Goal: Task Accomplishment & Management: Use online tool/utility

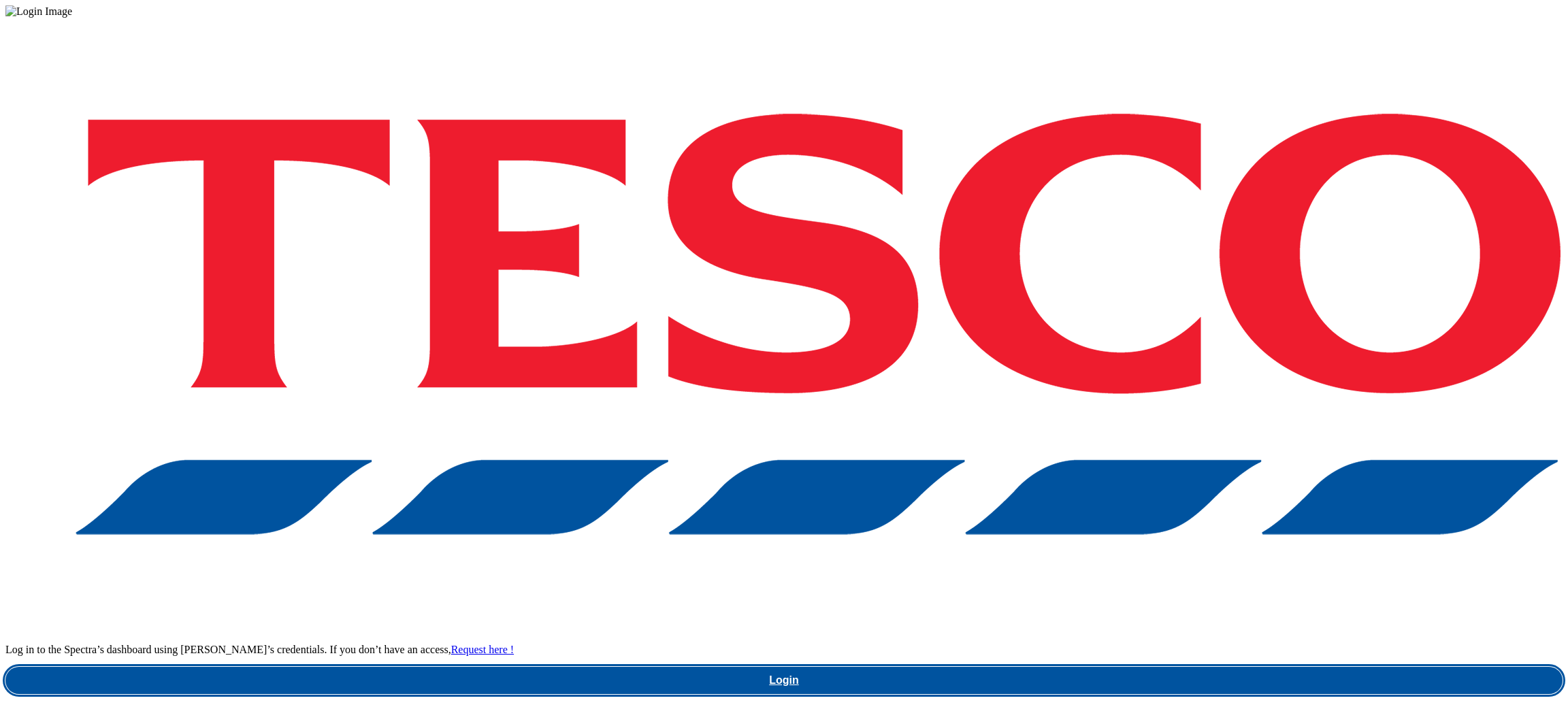
drag, startPoint x: 1102, startPoint y: 403, endPoint x: 1109, endPoint y: 400, distance: 7.6
click at [1102, 666] on link "Login" at bounding box center [784, 680] width 1557 height 28
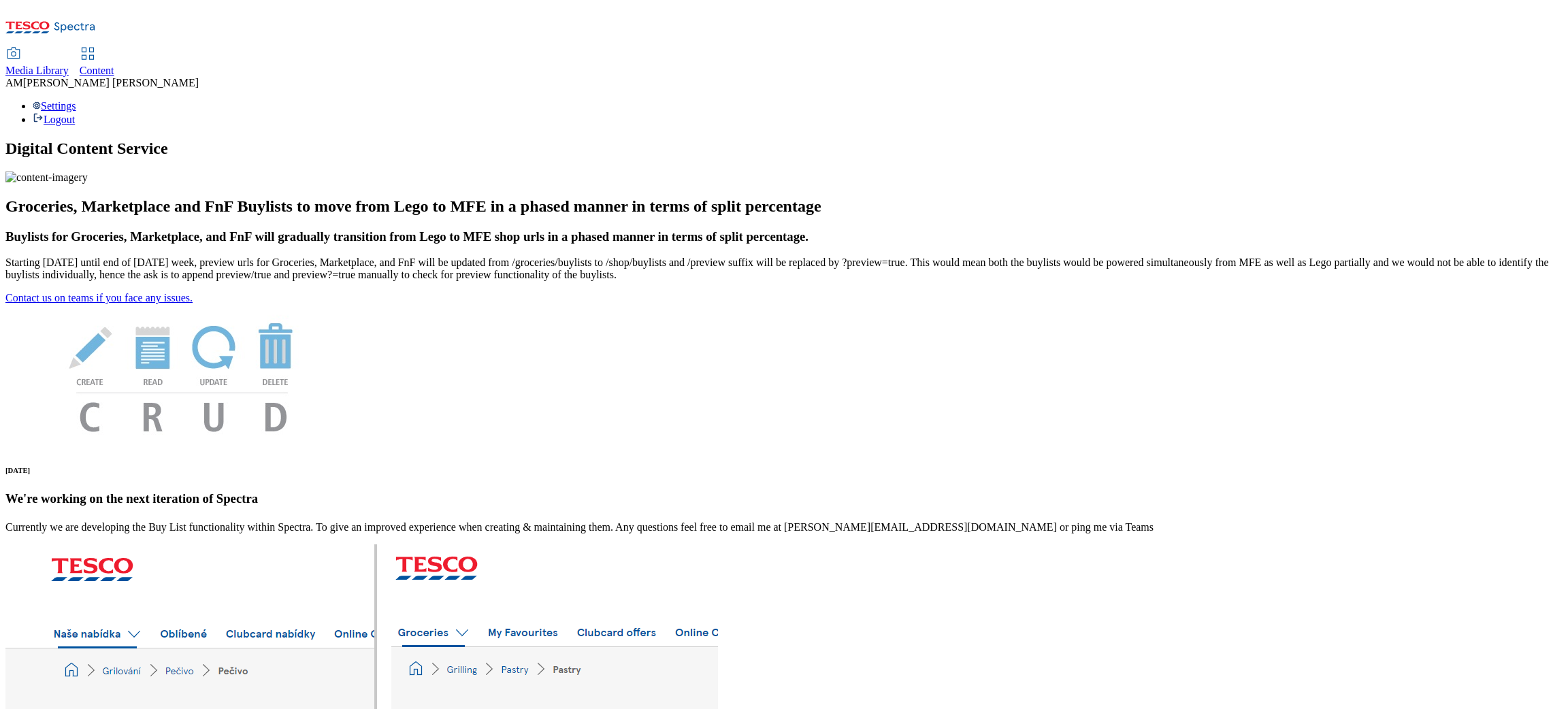
click at [115, 65] on span "Content" at bounding box center [97, 70] width 35 height 12
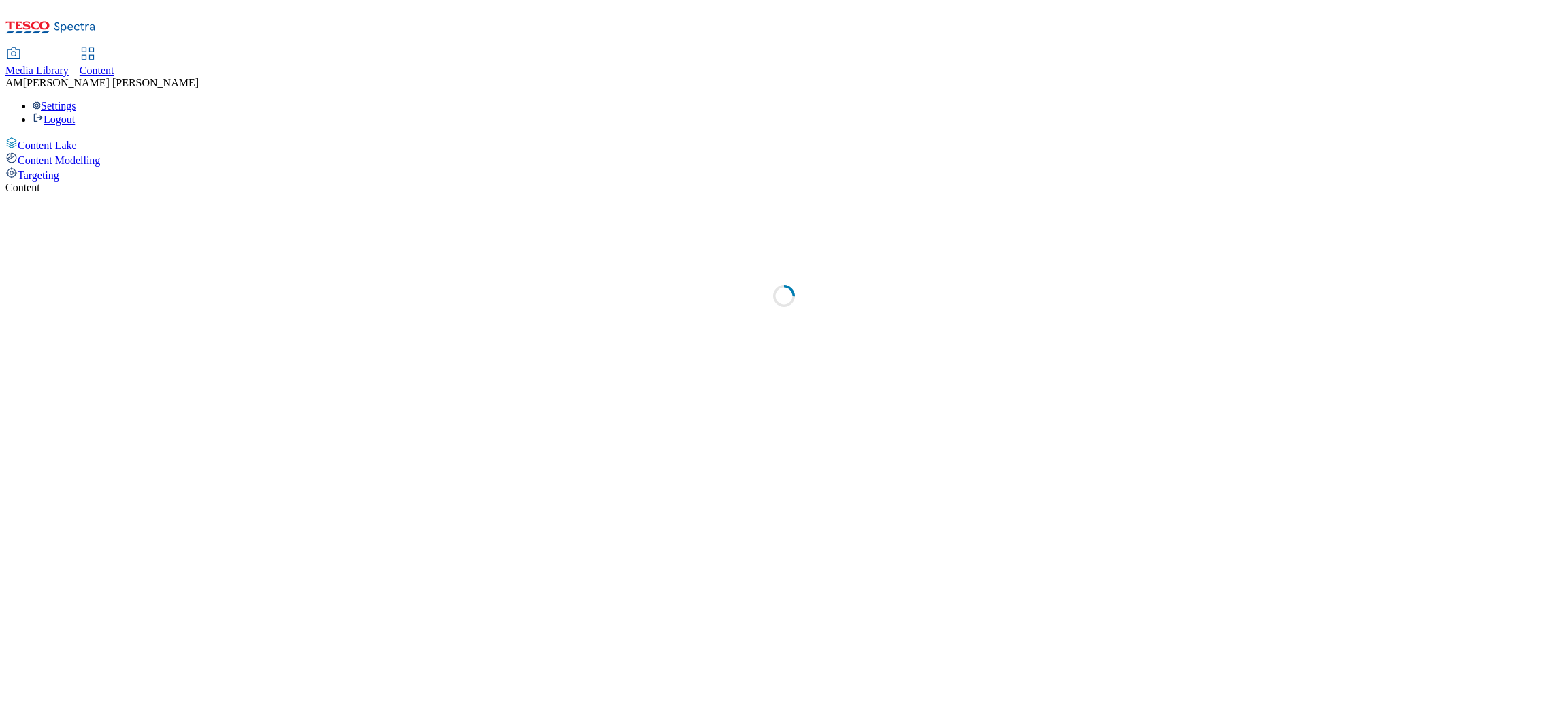
select select "ghs-uk"
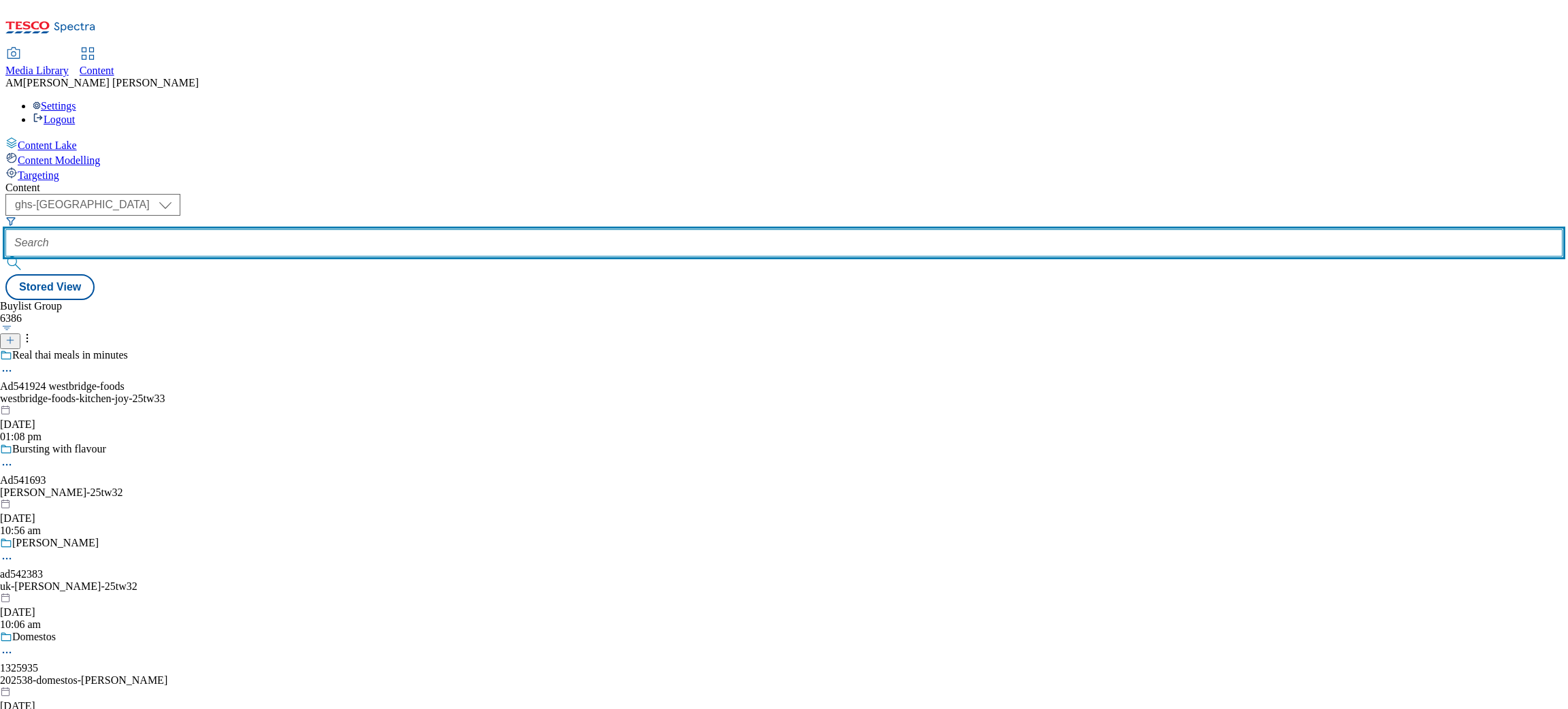
click at [362, 229] on input "text" at bounding box center [784, 243] width 1557 height 28
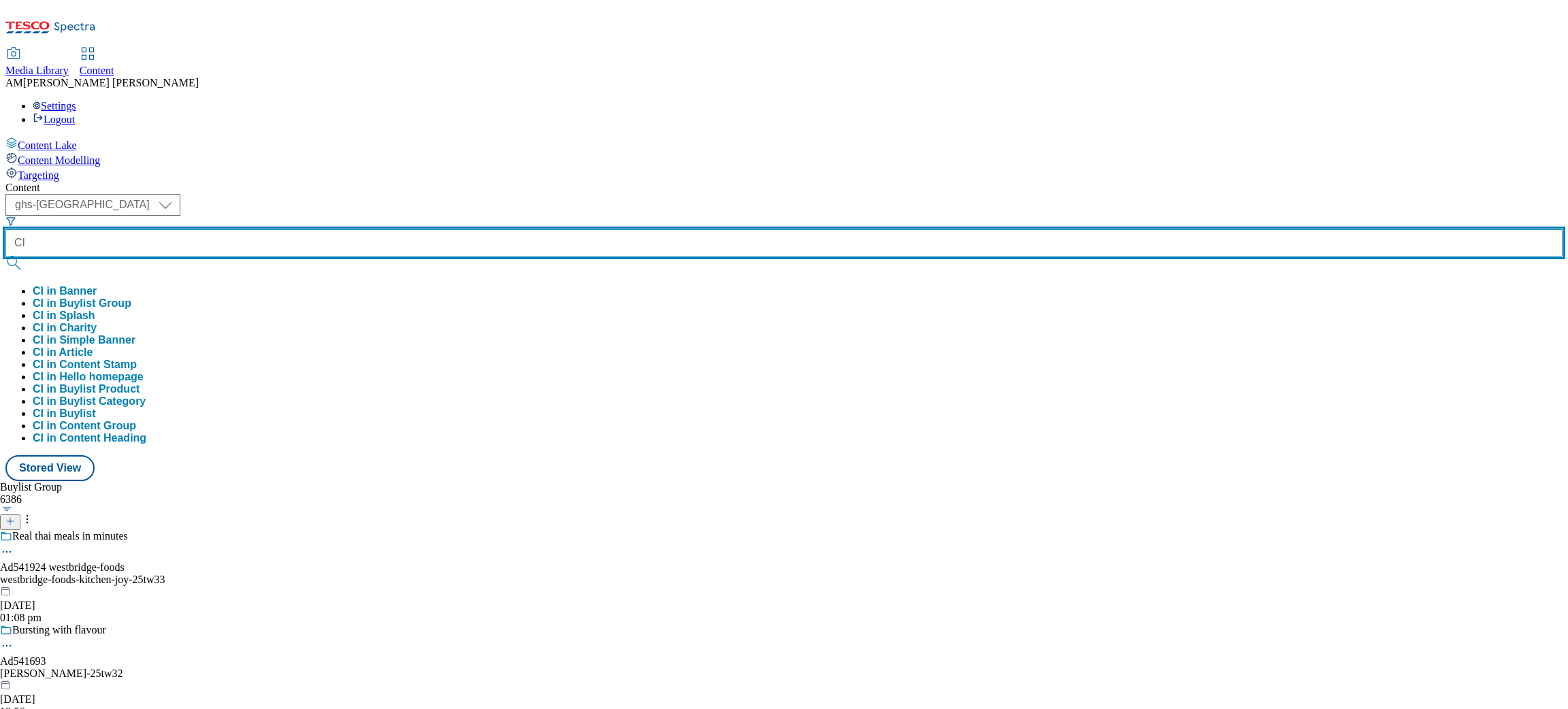
type input "C"
type input "Cif"
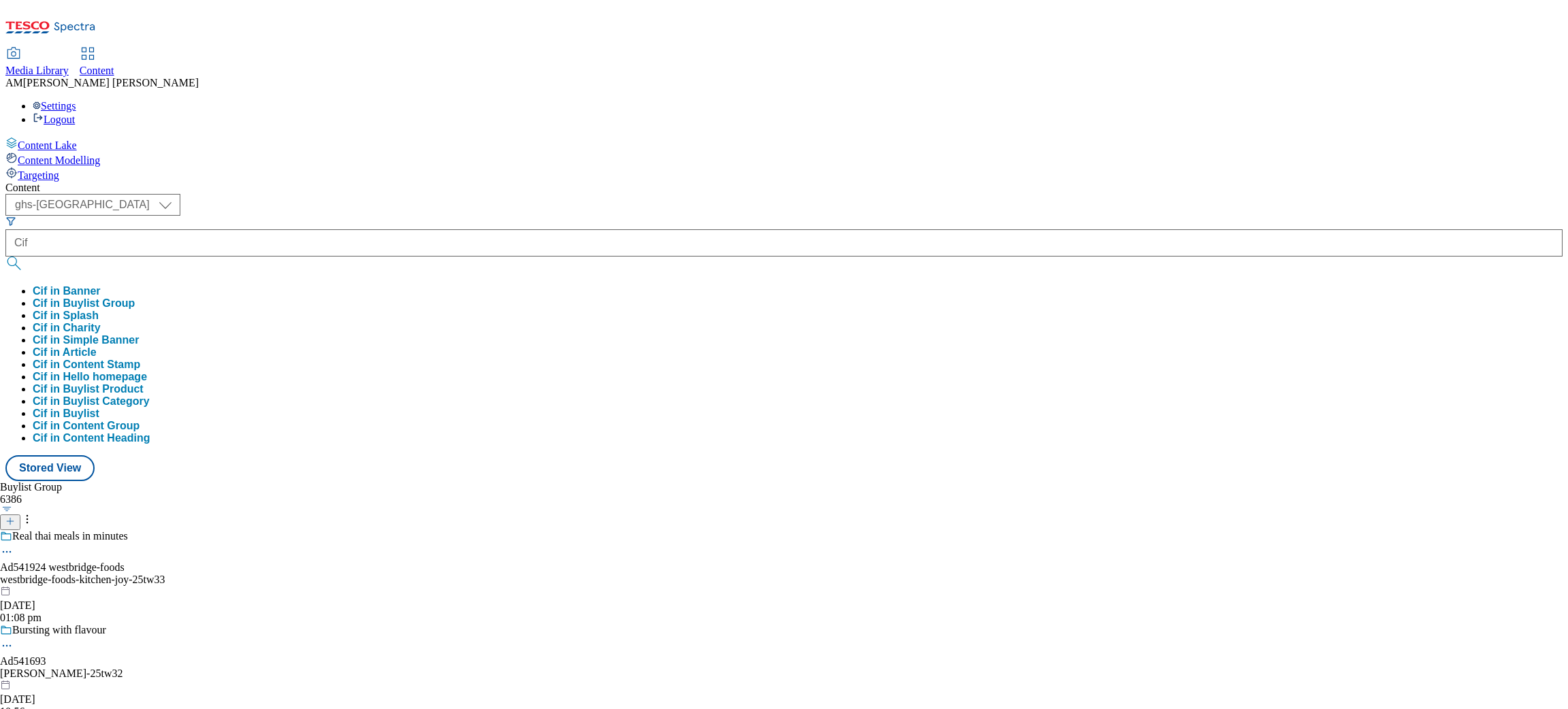
click at [135, 298] on button "Cif in Buylist Group" at bounding box center [84, 304] width 102 height 12
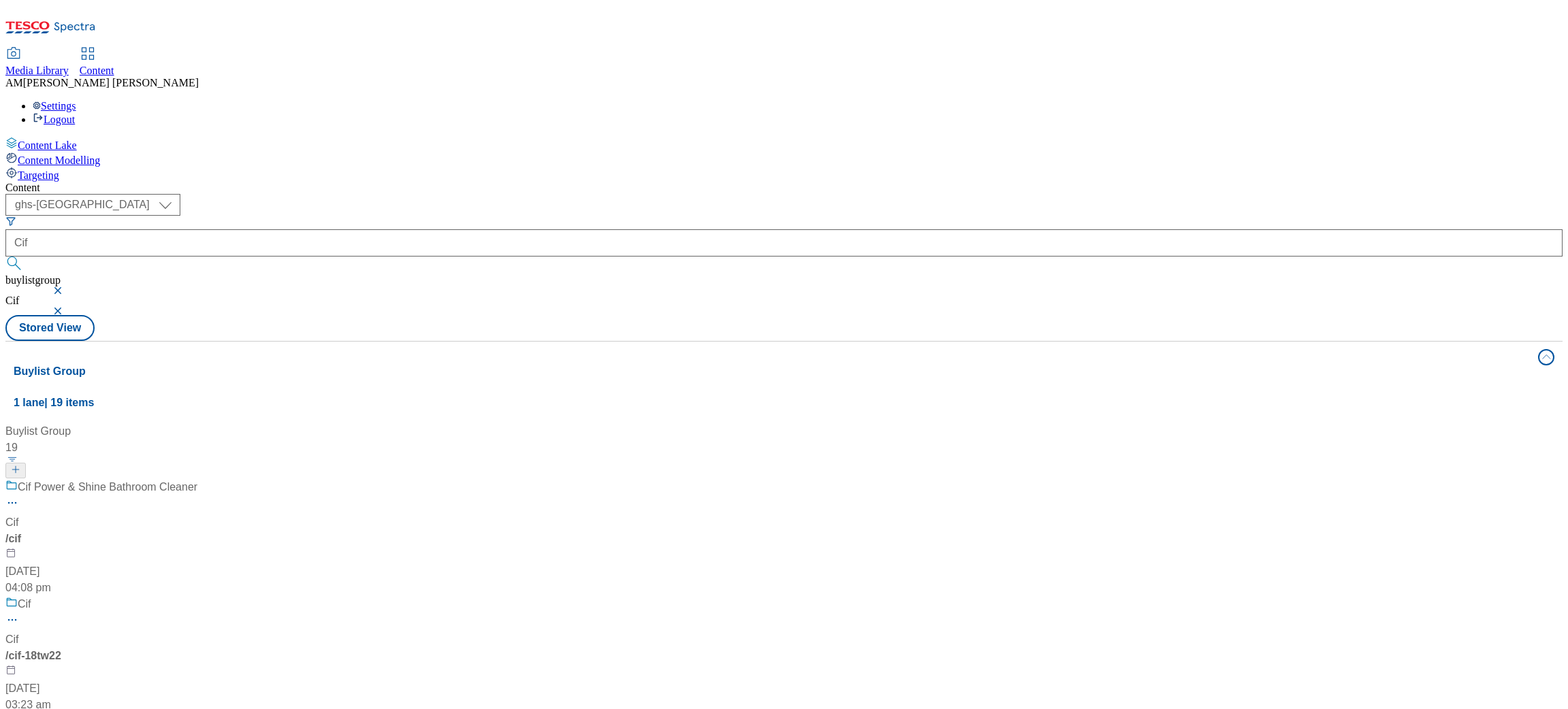
click at [253, 479] on div "Cif Power & Shine Bathroom Cleaner" at bounding box center [129, 497] width 248 height 36
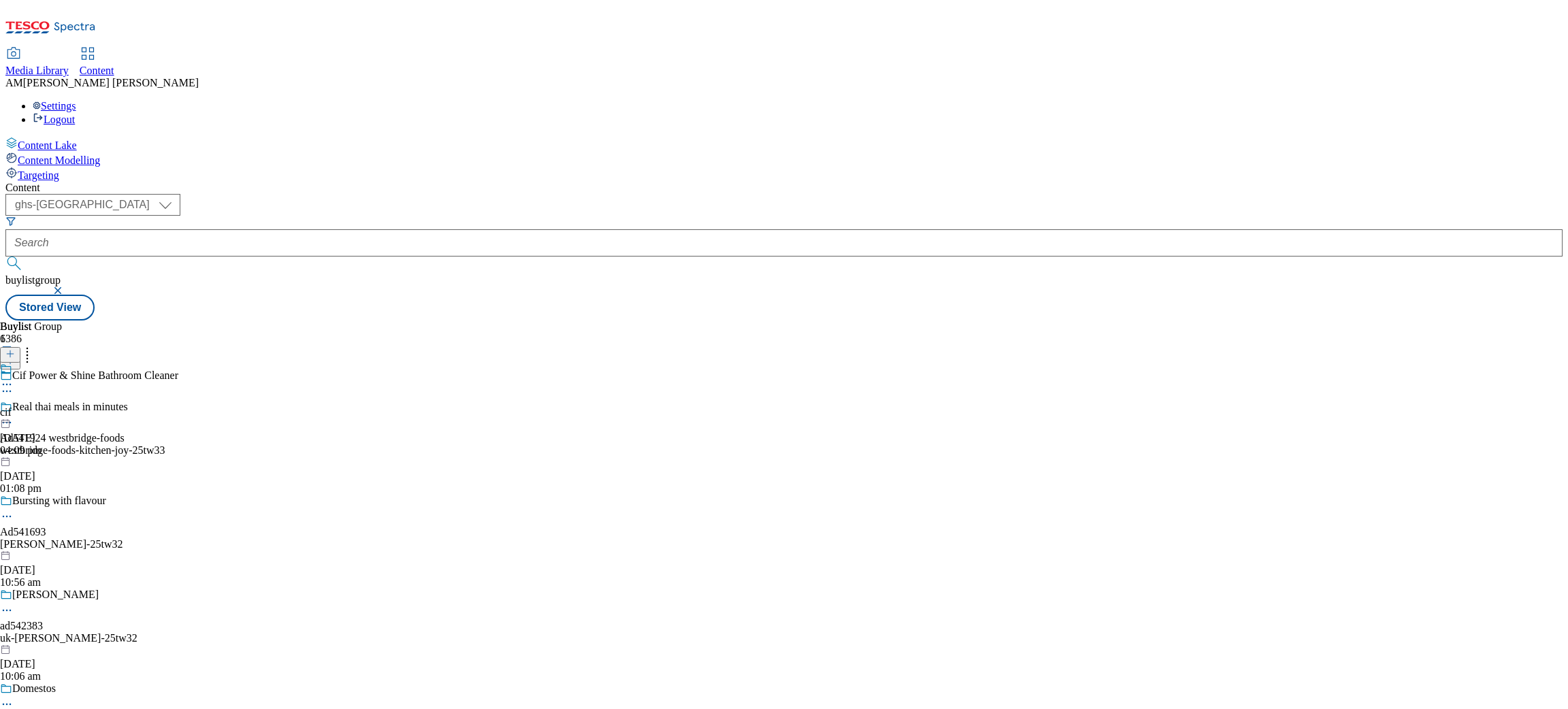
click at [42, 406] on div "cif" at bounding box center [20, 412] width 42 height 12
click at [74, 406] on div at bounding box center [36, 406] width 74 height 0
click at [13, 409] on icon at bounding box center [6, 415] width 13 height 13
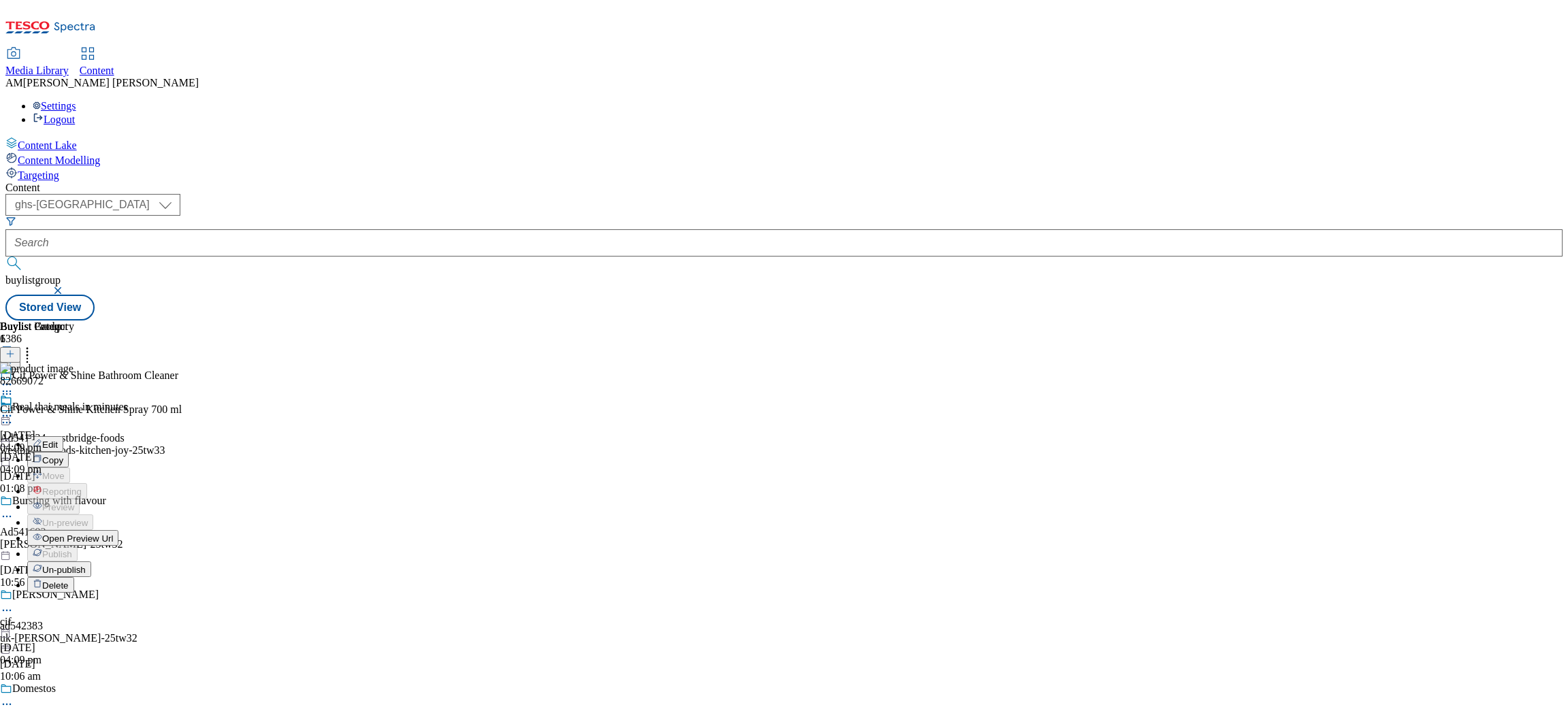
click at [58, 440] on span "Edit" at bounding box center [50, 444] width 16 height 10
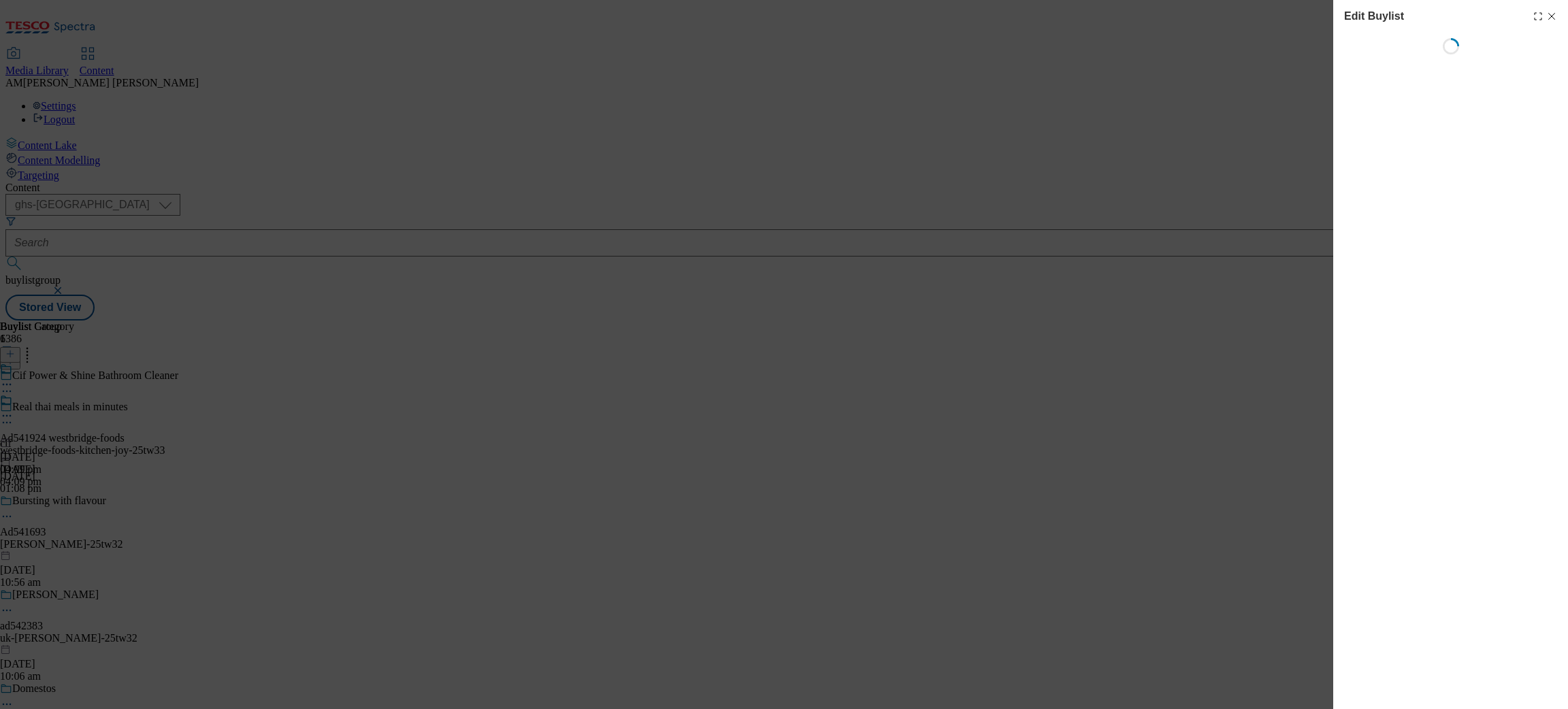
select select "evergreen"
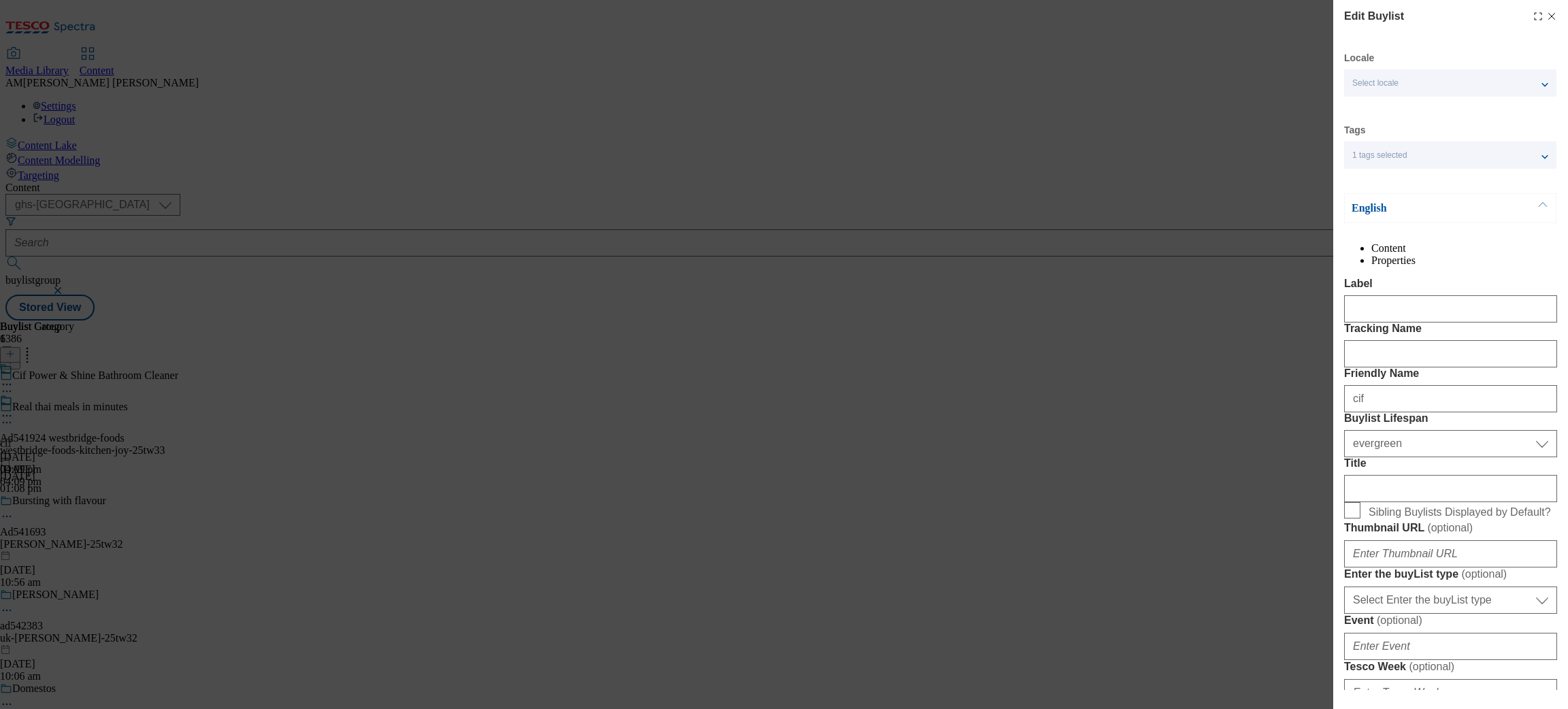
click at [1542, 15] on div "Edit Buylist Locale Select locale English Welsh Tags 1 tags selected fnf market…" at bounding box center [1451, 345] width 235 height 690
click at [1547, 16] on icon "Modal" at bounding box center [1552, 16] width 11 height 11
select select "evergreen"
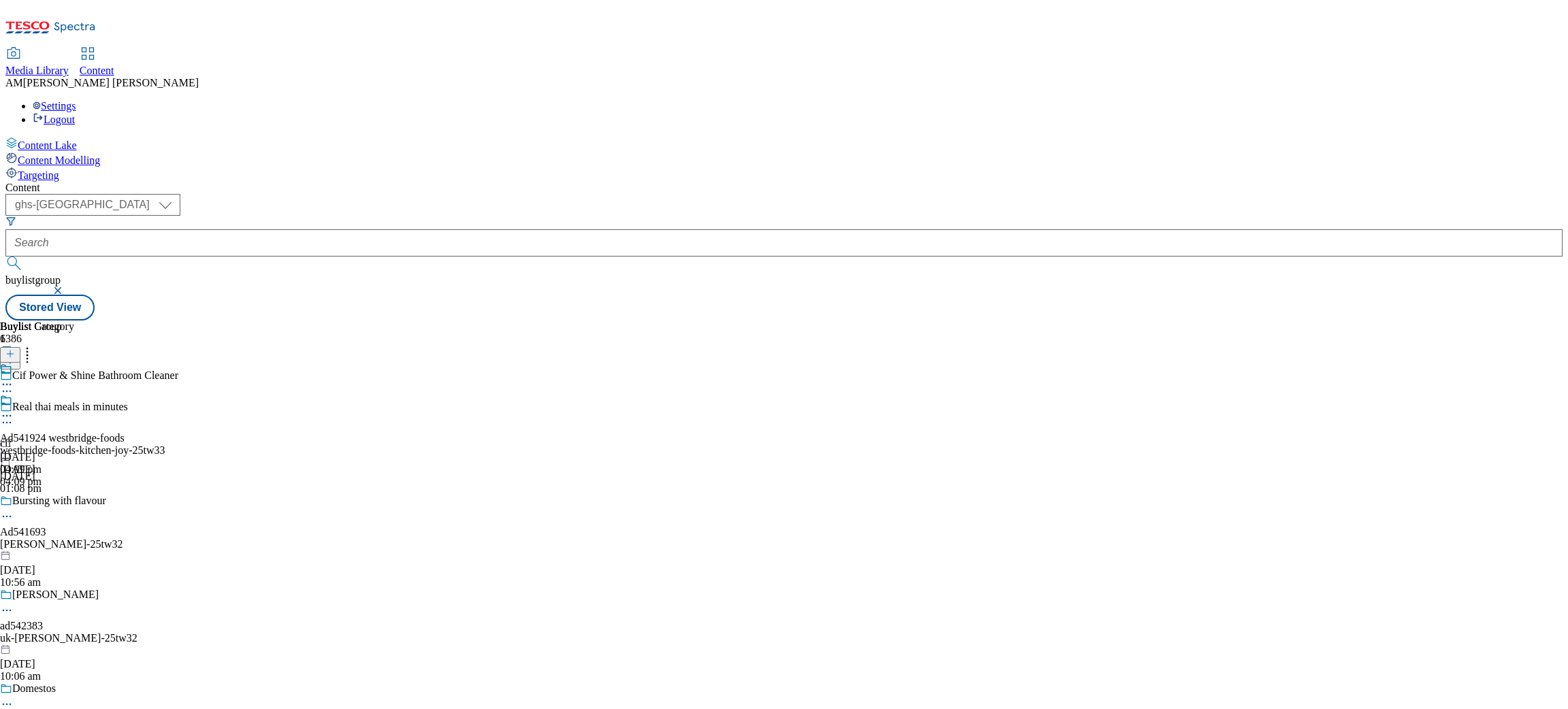
click at [74, 437] on div at bounding box center [36, 437] width 74 height 0
click at [13, 409] on icon at bounding box center [6, 415] width 13 height 13
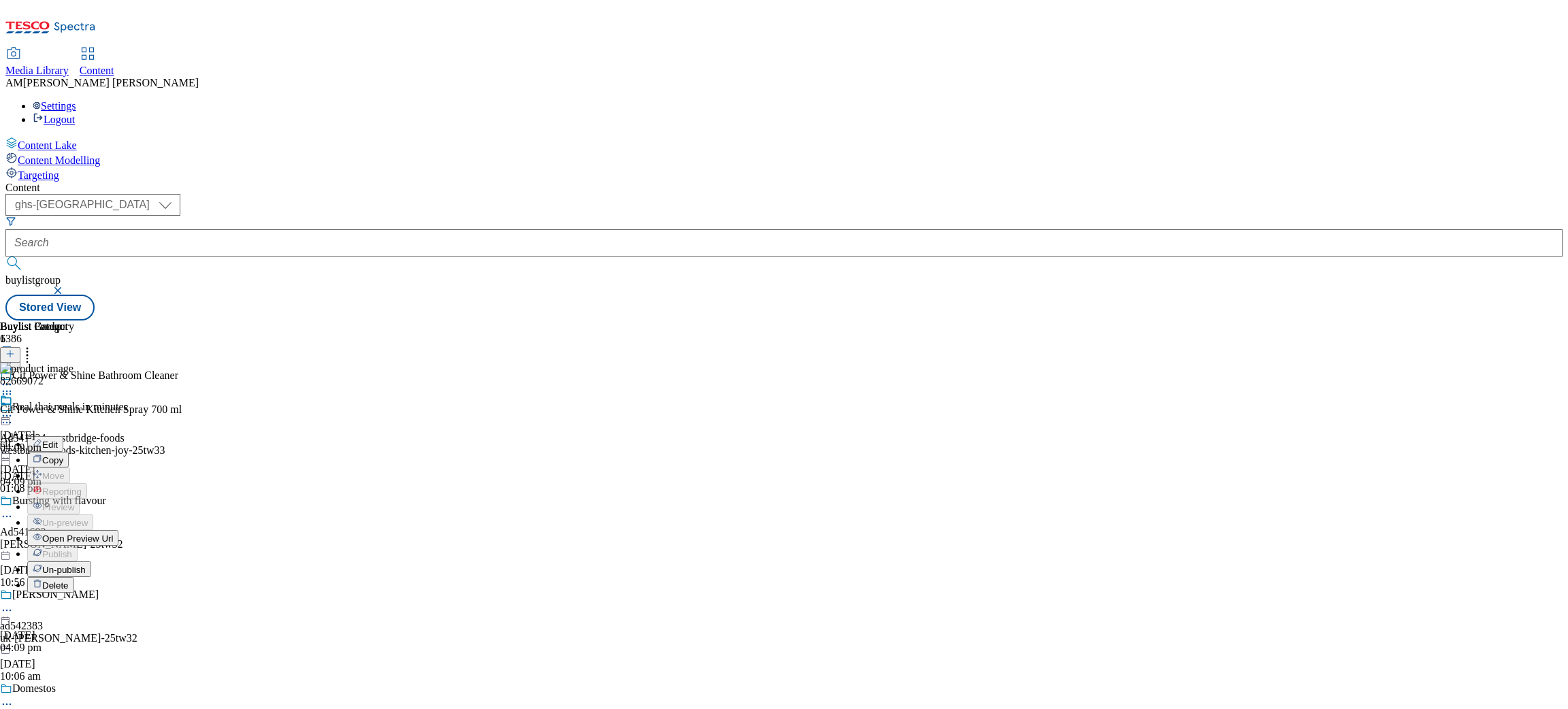
click at [58, 440] on span "Edit" at bounding box center [50, 444] width 16 height 10
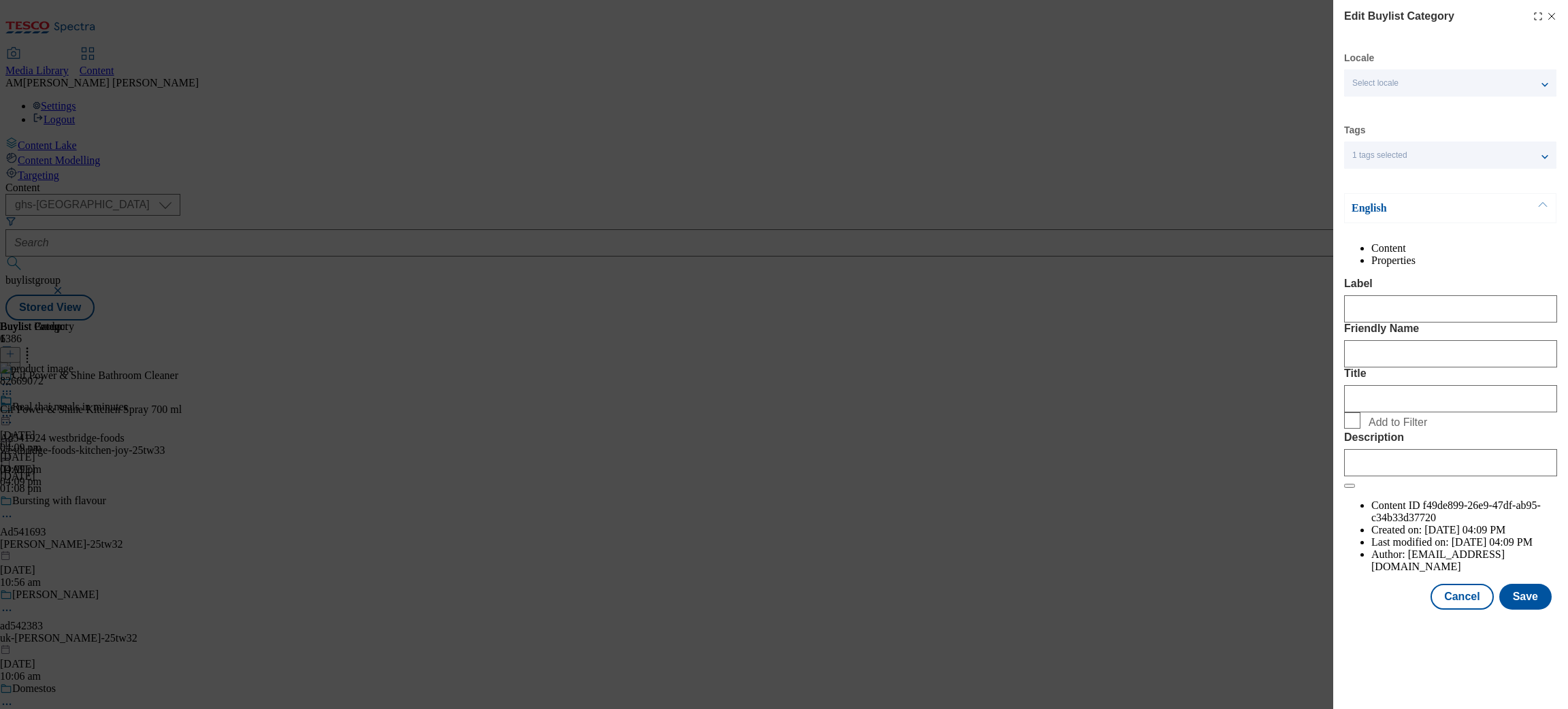
click at [1553, 16] on icon "Modal" at bounding box center [1552, 16] width 11 height 11
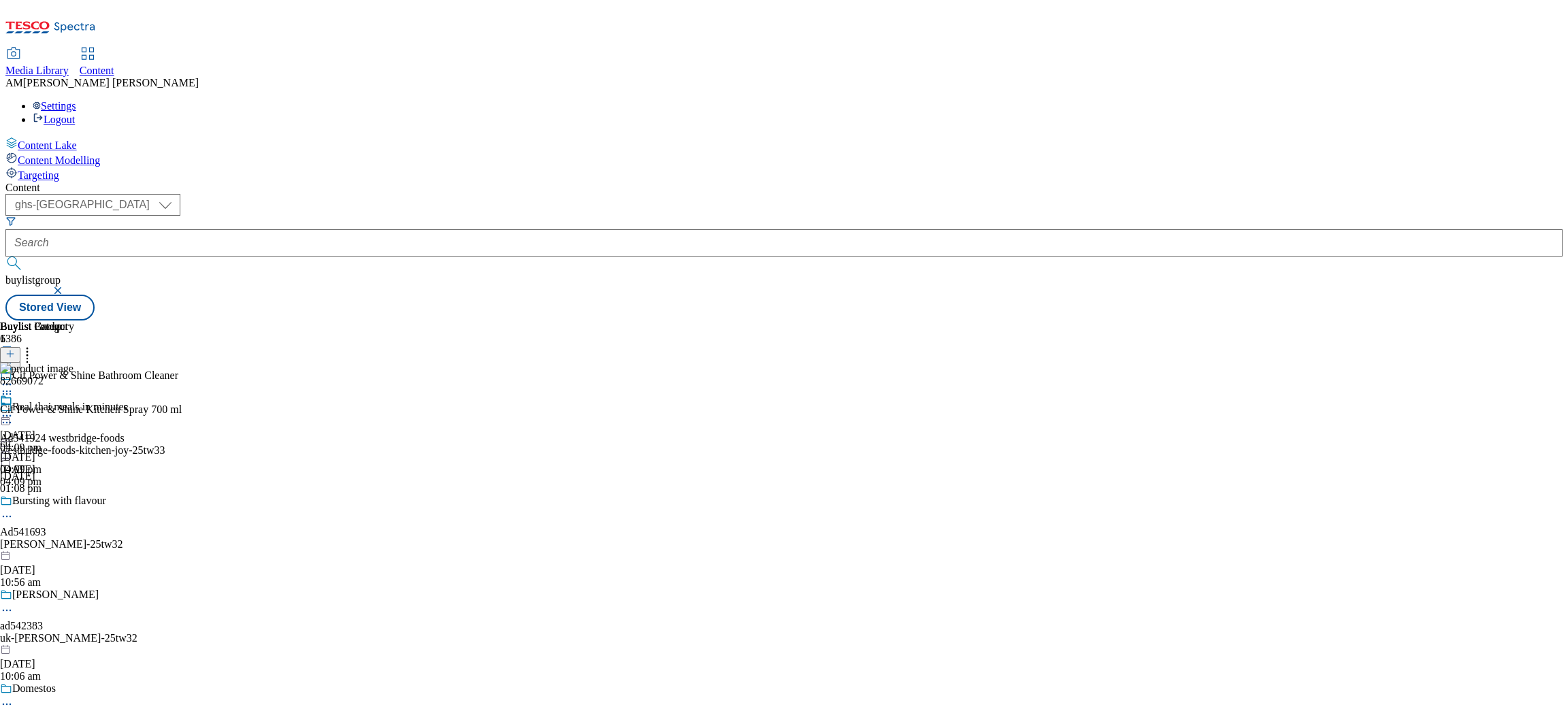
click at [13, 409] on icon at bounding box center [6, 415] width 13 height 13
click at [63, 436] on button "Edit" at bounding box center [45, 444] width 36 height 16
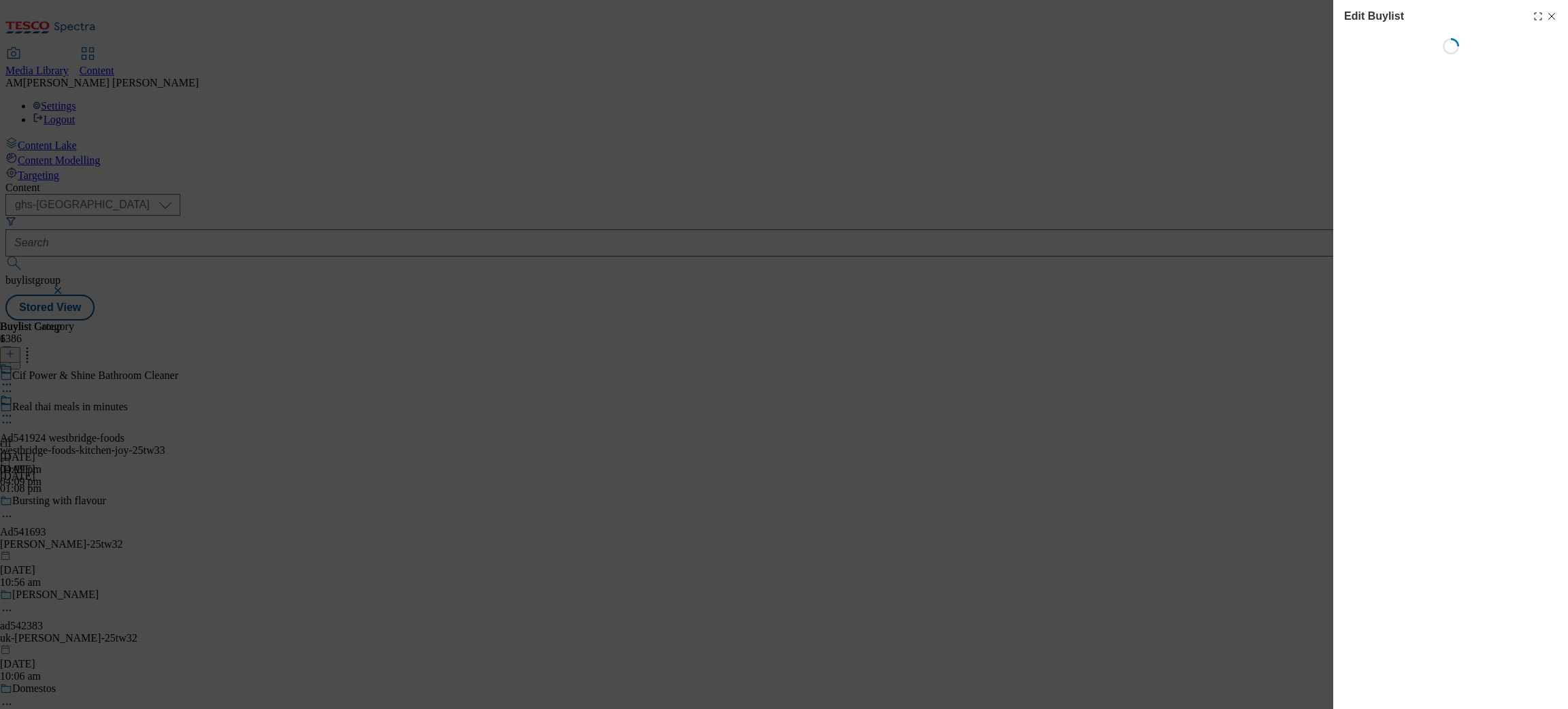
select select "evergreen"
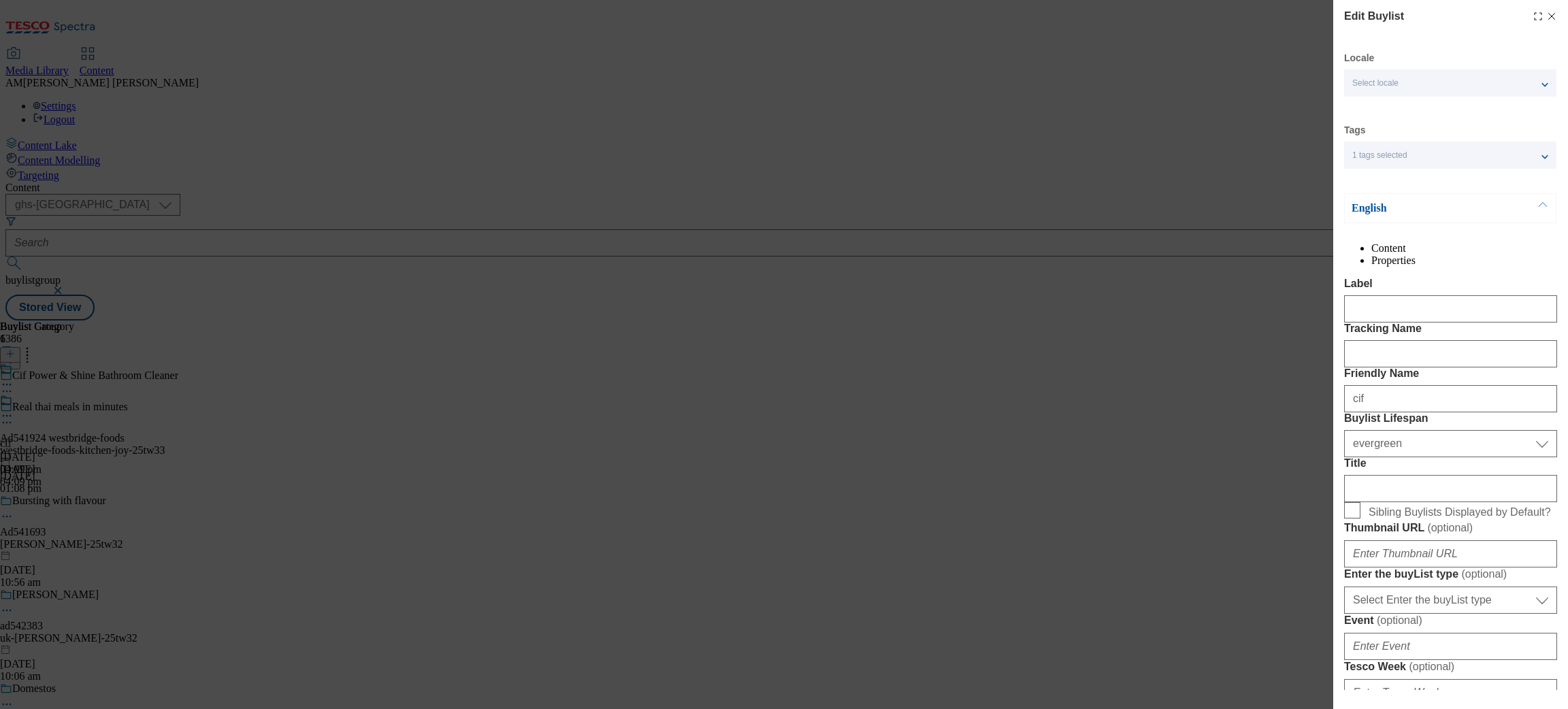
click at [1547, 13] on icon "Modal" at bounding box center [1552, 16] width 11 height 11
select select "evergreen"
